Goal: Task Accomplishment & Management: Complete application form

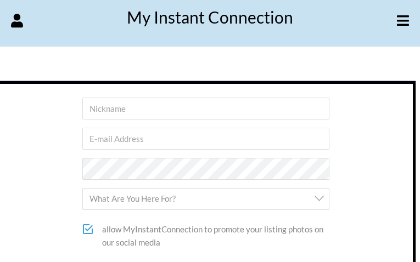
type input "gaDLMlZaz"
type input "[EMAIL_ADDRESS][DOMAIN_NAME]"
select select "Both"
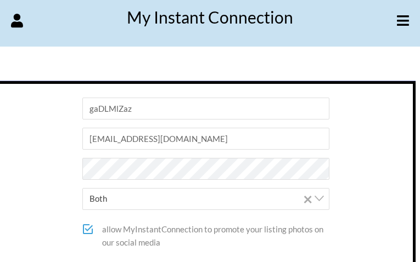
checkbox input"] "true"
